Goal: Use online tool/utility: Use online tool/utility

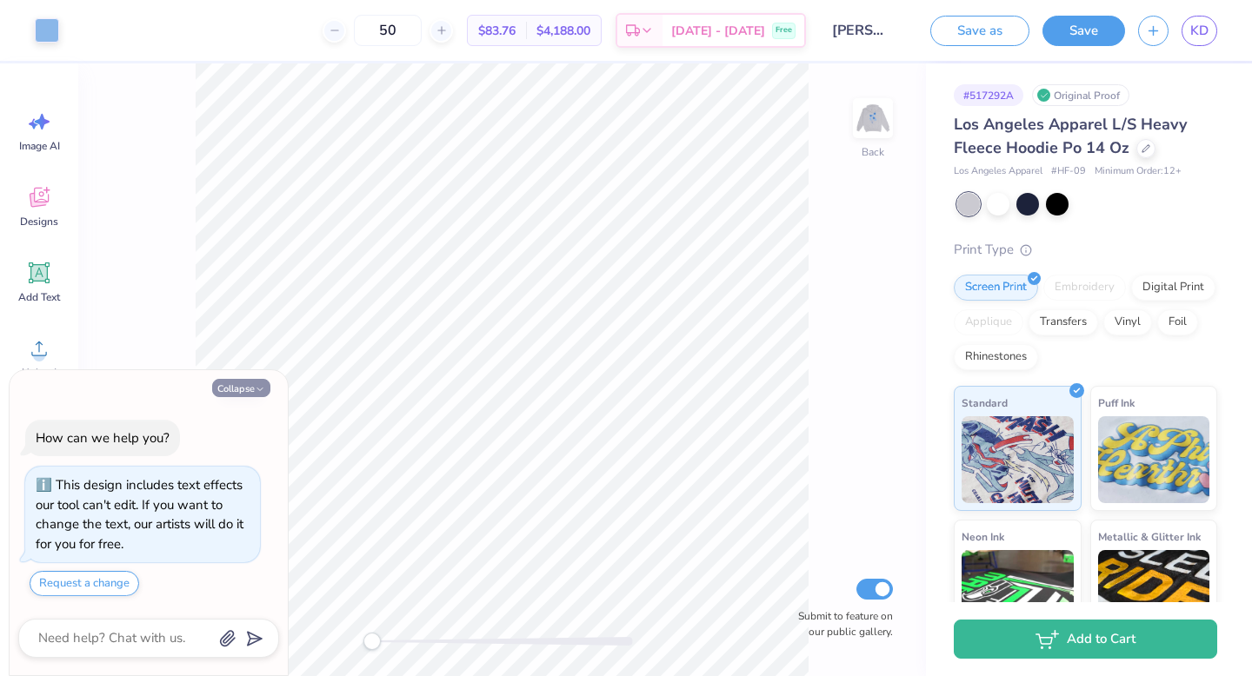
click at [248, 388] on button "Collapse" at bounding box center [241, 388] width 58 height 18
type textarea "x"
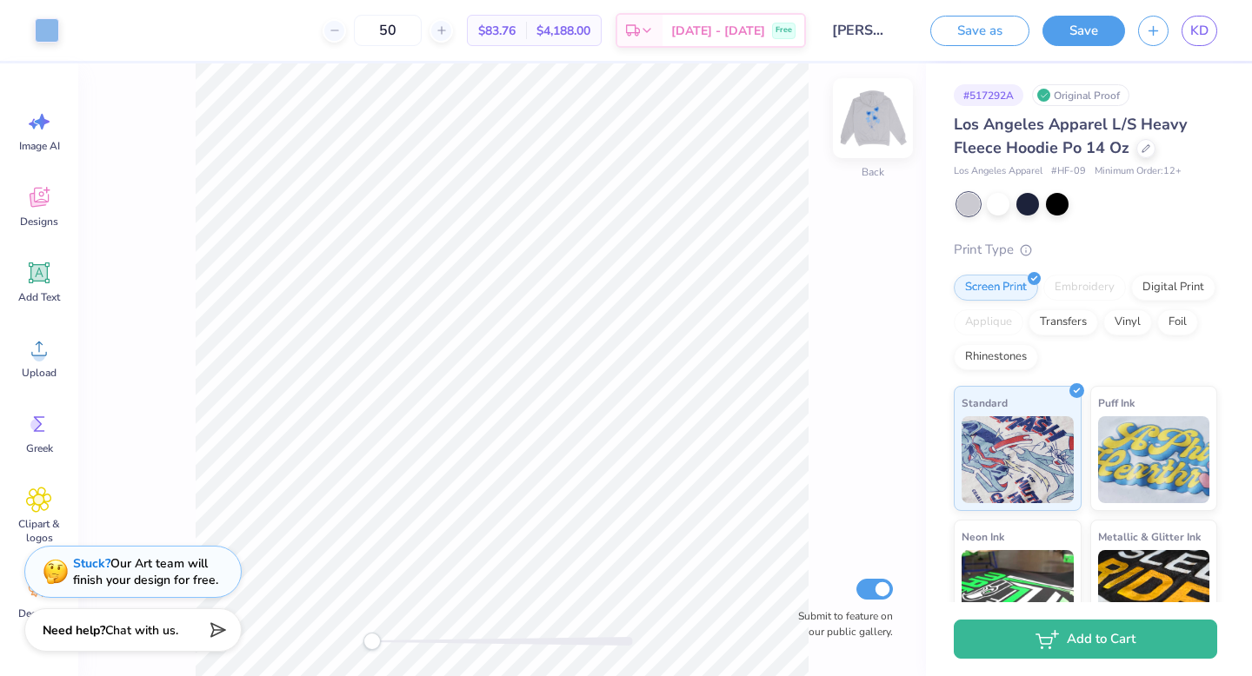
click at [872, 111] on img at bounding box center [873, 118] width 70 height 70
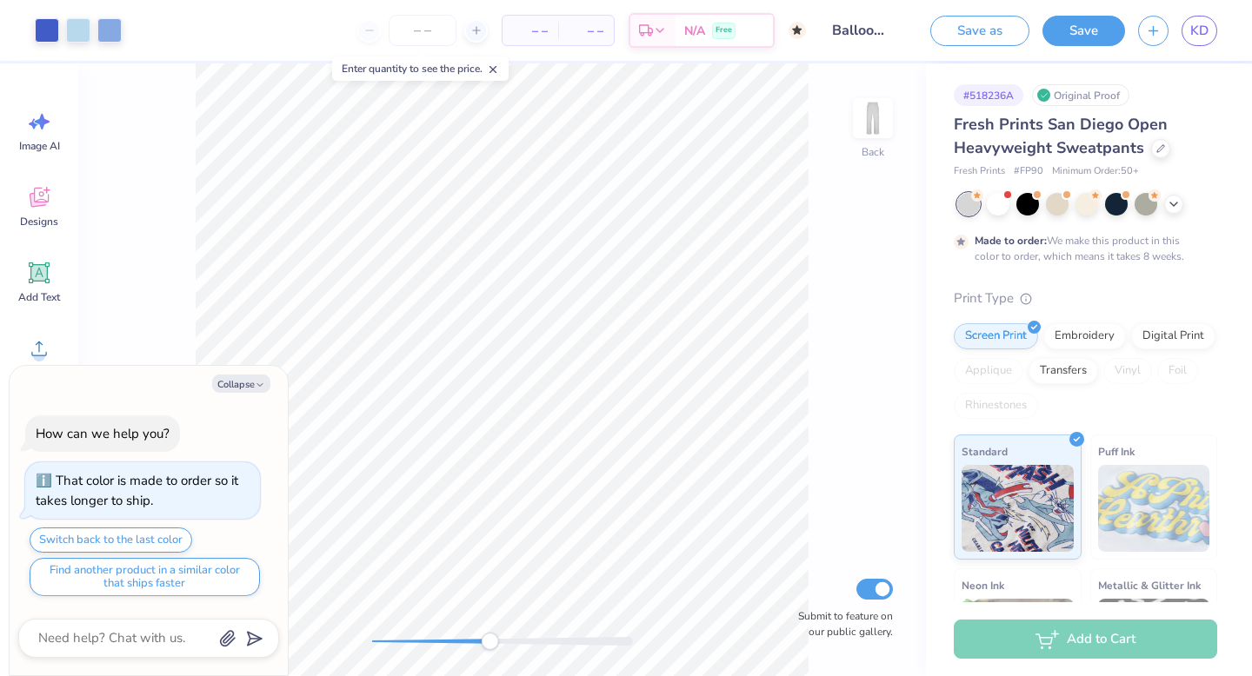
click at [485, 626] on div "Back Submit to feature on our public gallery." at bounding box center [502, 369] width 848 height 613
type textarea "x"
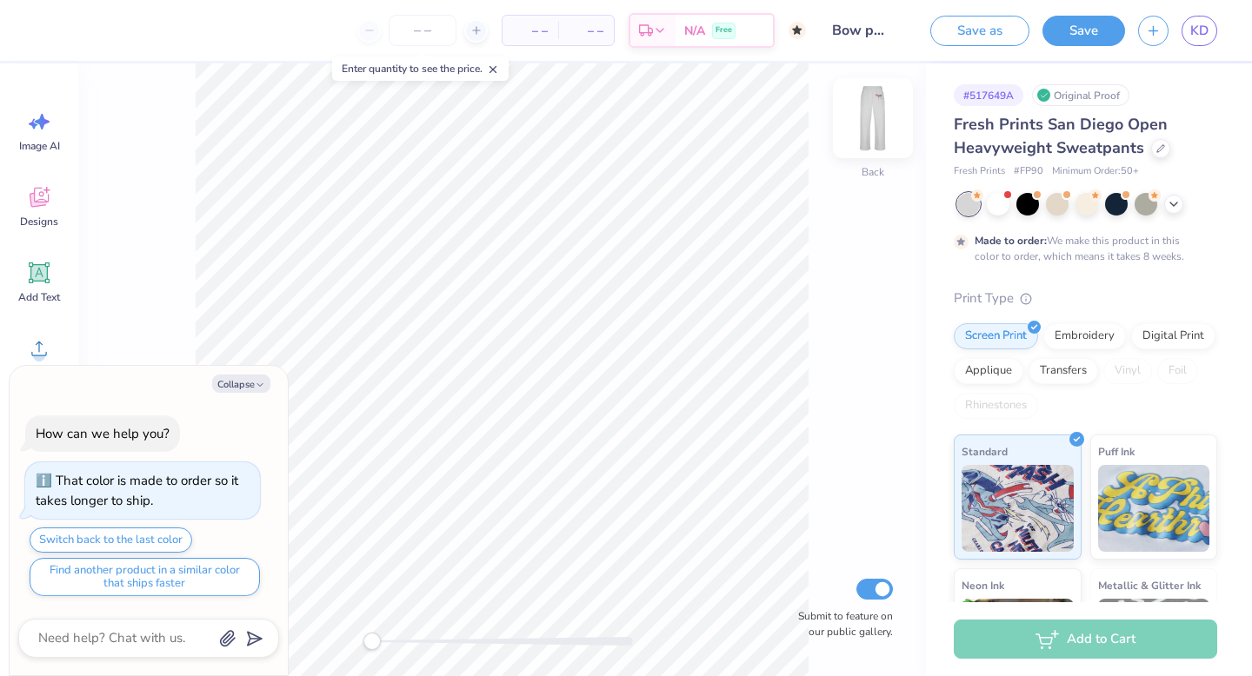
click at [885, 111] on img at bounding box center [873, 118] width 70 height 70
type textarea "x"
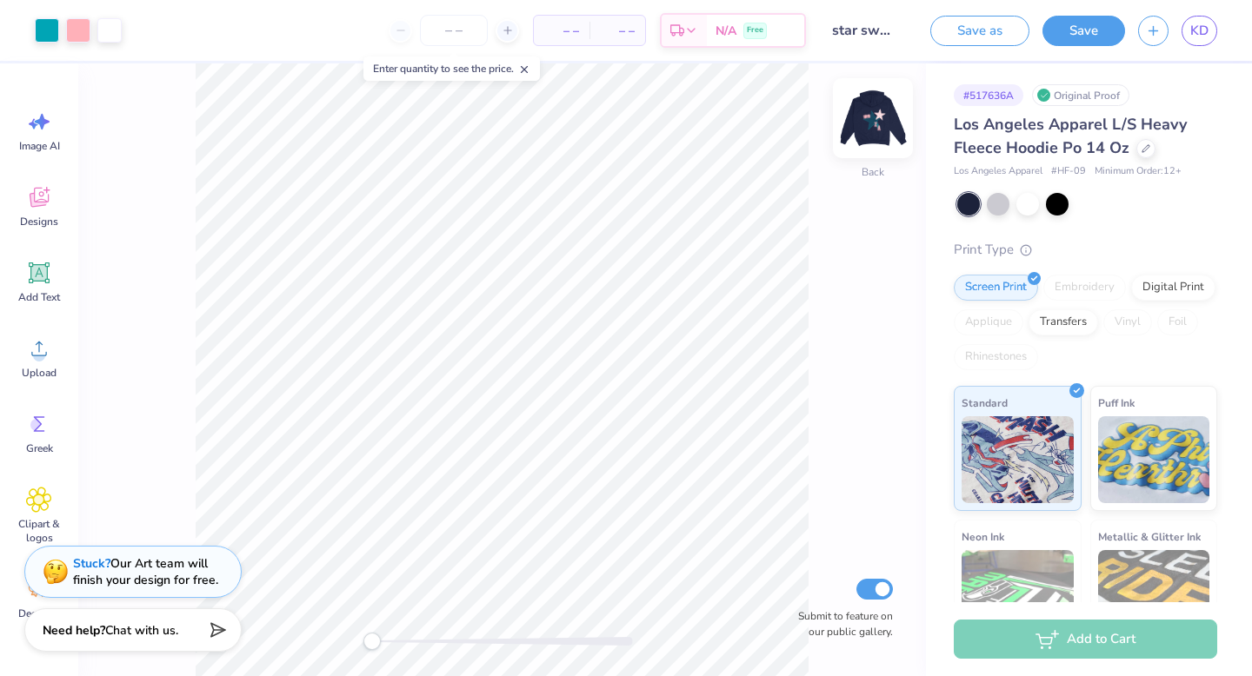
click at [890, 127] on img at bounding box center [873, 118] width 70 height 70
